Goal: Information Seeking & Learning: Learn about a topic

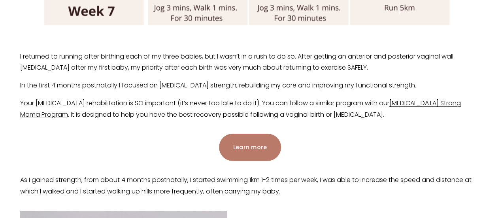
scroll to position [1083, 0]
click at [42, 112] on link "[MEDICAL_DATA] Strong Mama Program" at bounding box center [240, 108] width 441 height 21
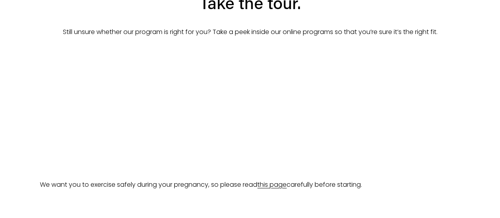
scroll to position [1456, 0]
